Goal: Check status: Check status

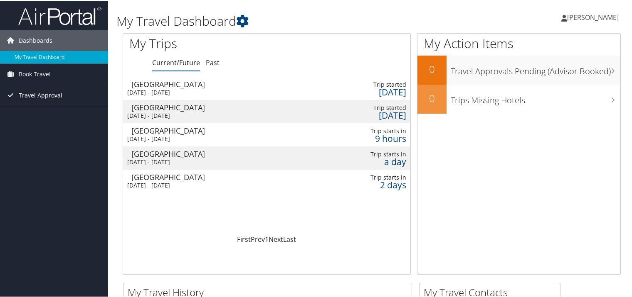
click at [36, 93] on span "Travel Approval" at bounding box center [41, 94] width 44 height 21
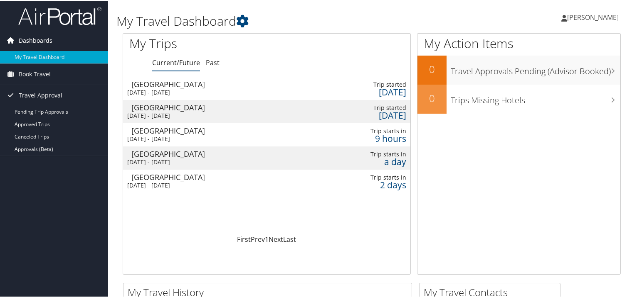
click at [32, 42] on span "Dashboards" at bounding box center [36, 39] width 34 height 21
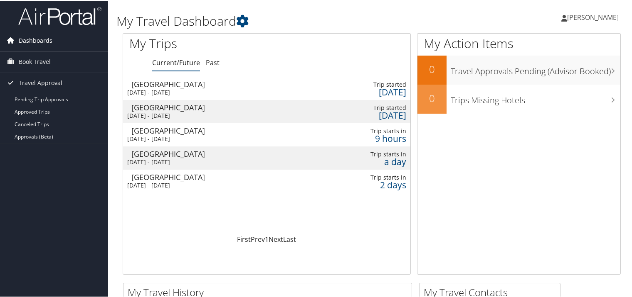
click at [32, 42] on span "Dashboards" at bounding box center [36, 39] width 34 height 21
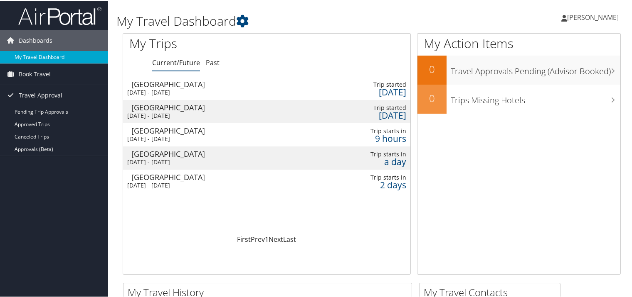
click at [33, 57] on link "My Travel Dashboard" at bounding box center [54, 56] width 108 height 12
click at [39, 96] on span "Travel Approval" at bounding box center [41, 94] width 44 height 21
click at [38, 125] on link "Approved Trips" at bounding box center [54, 124] width 108 height 12
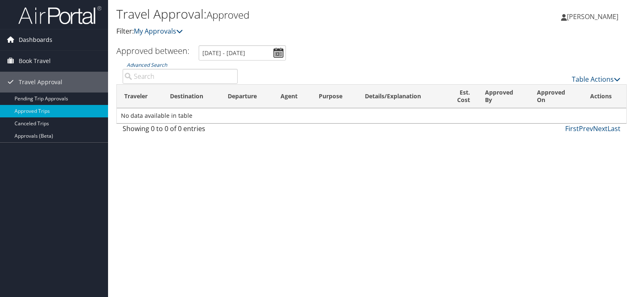
click at [38, 36] on span "Dashboards" at bounding box center [36, 39] width 34 height 21
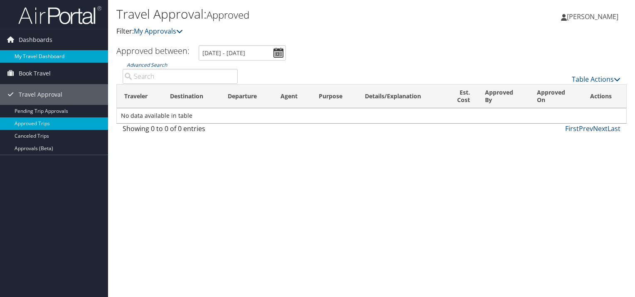
click at [41, 52] on link "My Travel Dashboard" at bounding box center [54, 56] width 108 height 12
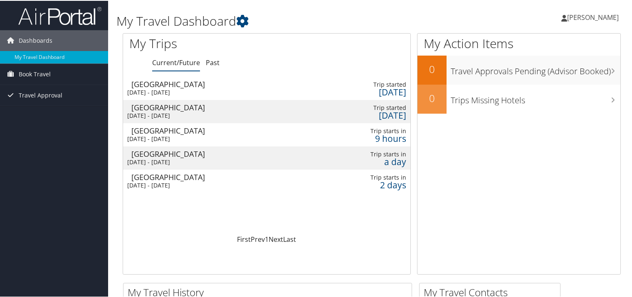
click at [177, 86] on div "[GEOGRAPHIC_DATA]" at bounding box center [219, 83] width 177 height 7
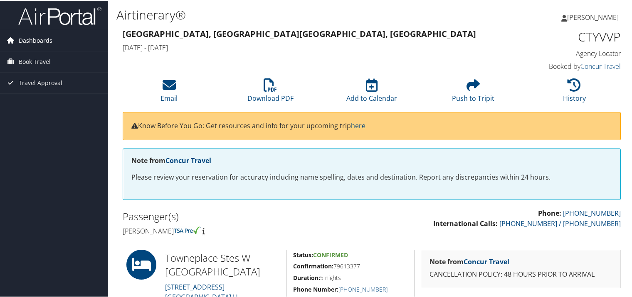
click at [38, 42] on span "Dashboards" at bounding box center [36, 39] width 34 height 21
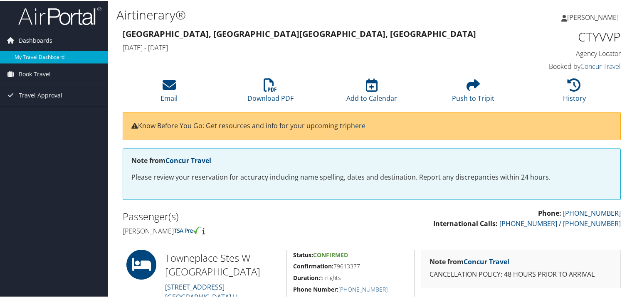
click at [58, 58] on link "My Travel Dashboard" at bounding box center [54, 56] width 108 height 12
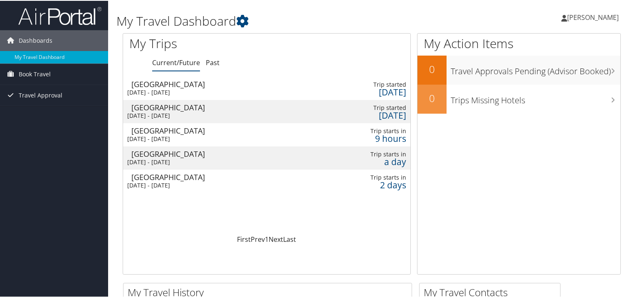
click at [165, 158] on div "Wed 10 Sep 2025 - Thu 11 Sep 2025" at bounding box center [215, 161] width 177 height 7
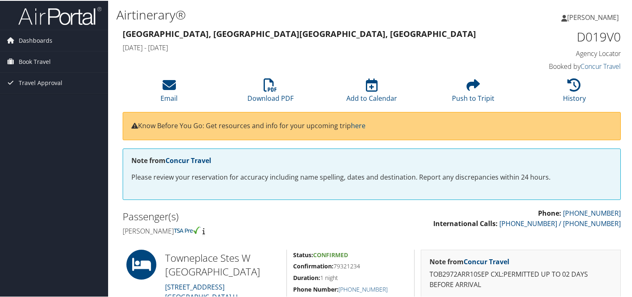
click at [602, 52] on h4 "Agency Locator" at bounding box center [562, 52] width 115 height 9
click at [36, 42] on span "Dashboards" at bounding box center [36, 39] width 34 height 21
click at [32, 74] on span "Book Travel" at bounding box center [35, 73] width 32 height 21
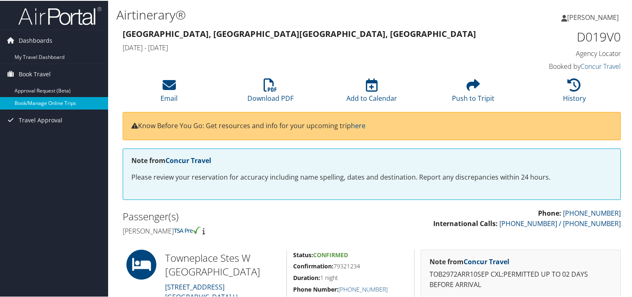
click at [37, 103] on link "Book/Manage Online Trips" at bounding box center [54, 102] width 108 height 12
